Goal: Information Seeking & Learning: Learn about a topic

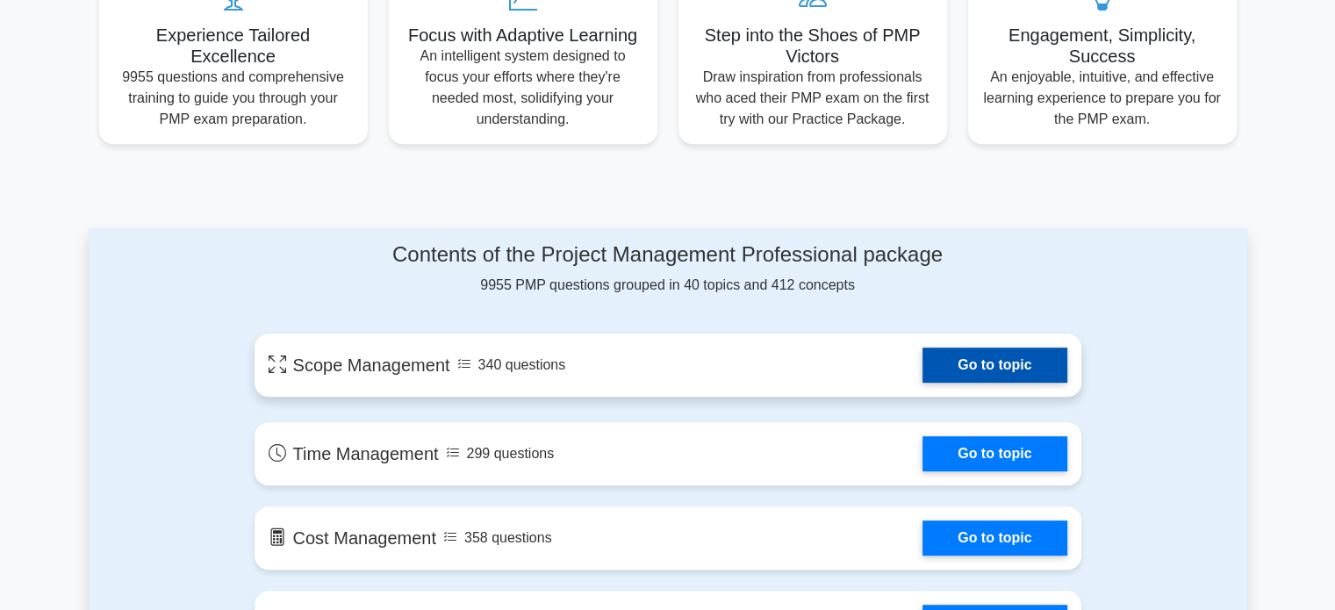
click at [980, 354] on link "Go to topic" at bounding box center [994, 365] width 144 height 35
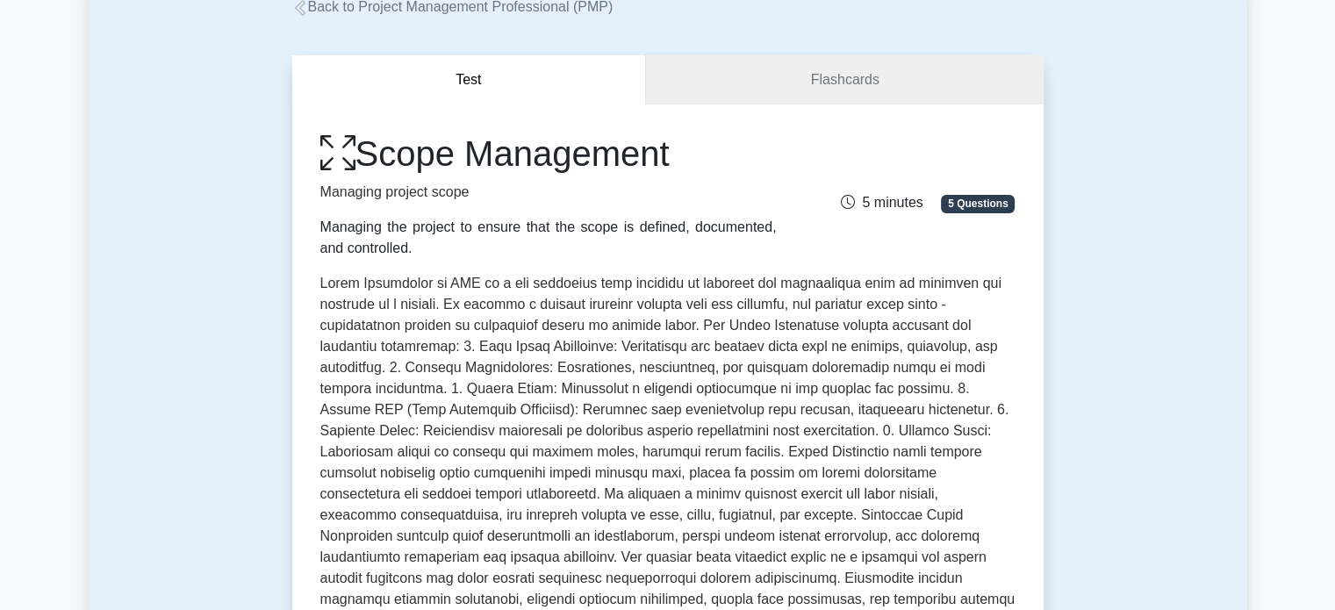
scroll to position [584, 0]
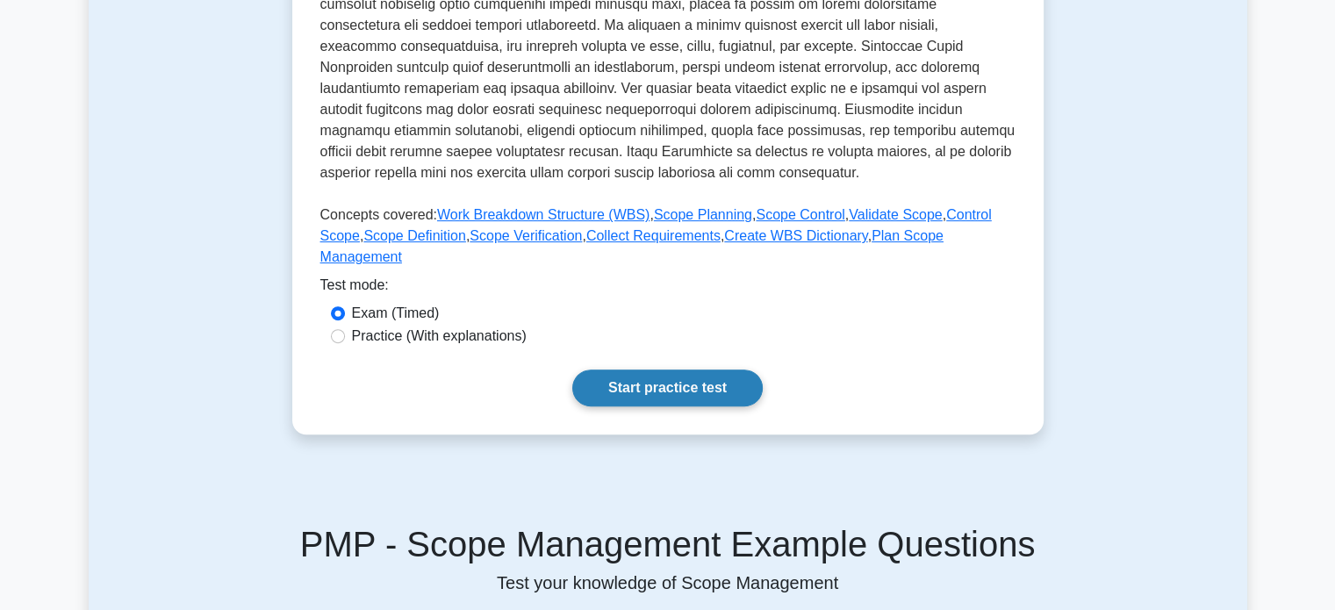
click at [674, 369] on link "Start practice test" at bounding box center [667, 387] width 190 height 37
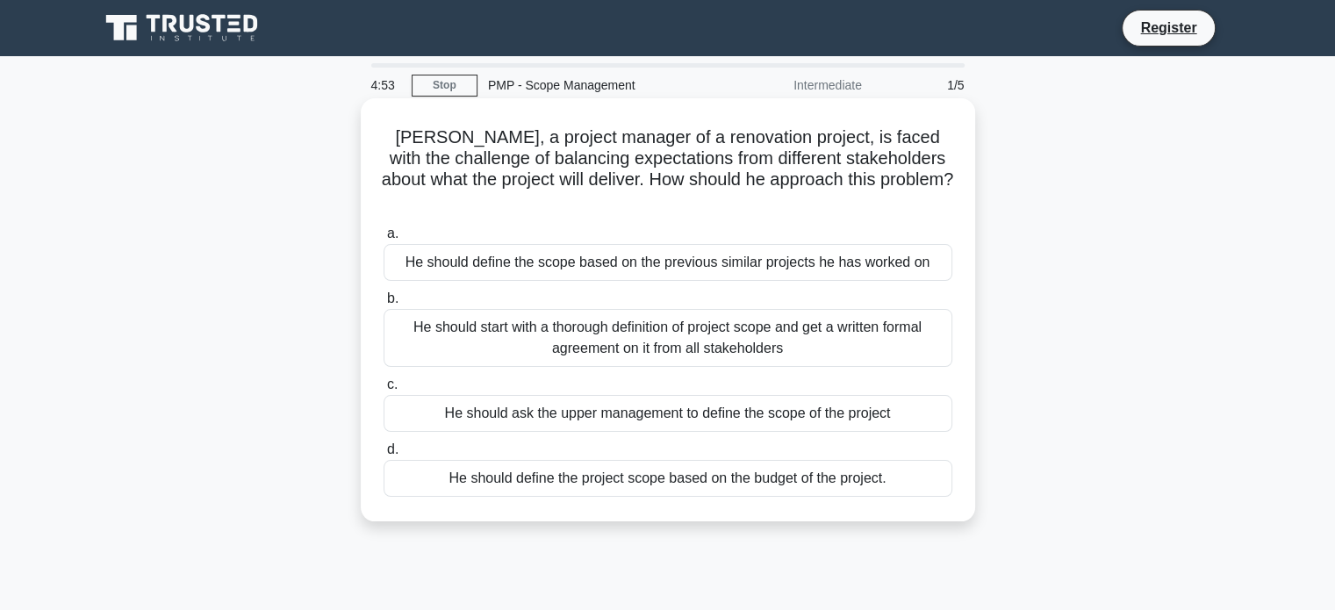
click at [422, 244] on div "He should define the scope based on the previous similar projects he has worked…" at bounding box center [668, 262] width 569 height 37
click at [384, 239] on input "a. He should define the scope based on the previous similar projects he has wor…" at bounding box center [384, 233] width 0 height 11
